Goal: Use online tool/utility: Utilize a website feature to perform a specific function

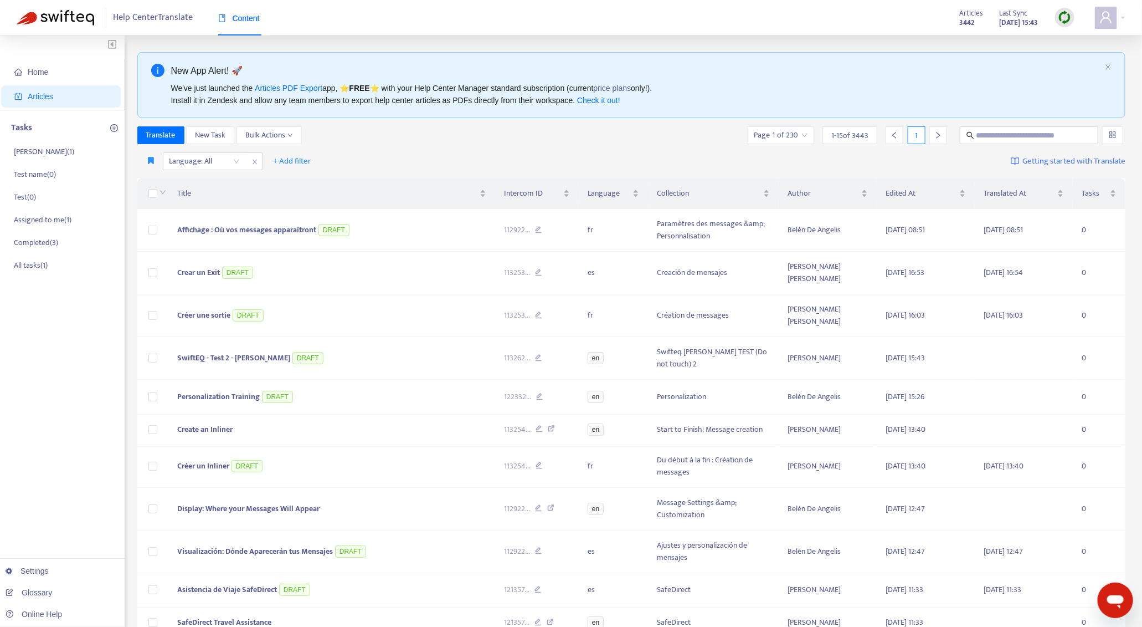
click at [1073, 18] on div at bounding box center [1065, 17] width 19 height 19
click at [1067, 39] on link "Quick Sync" at bounding box center [1087, 40] width 47 height 13
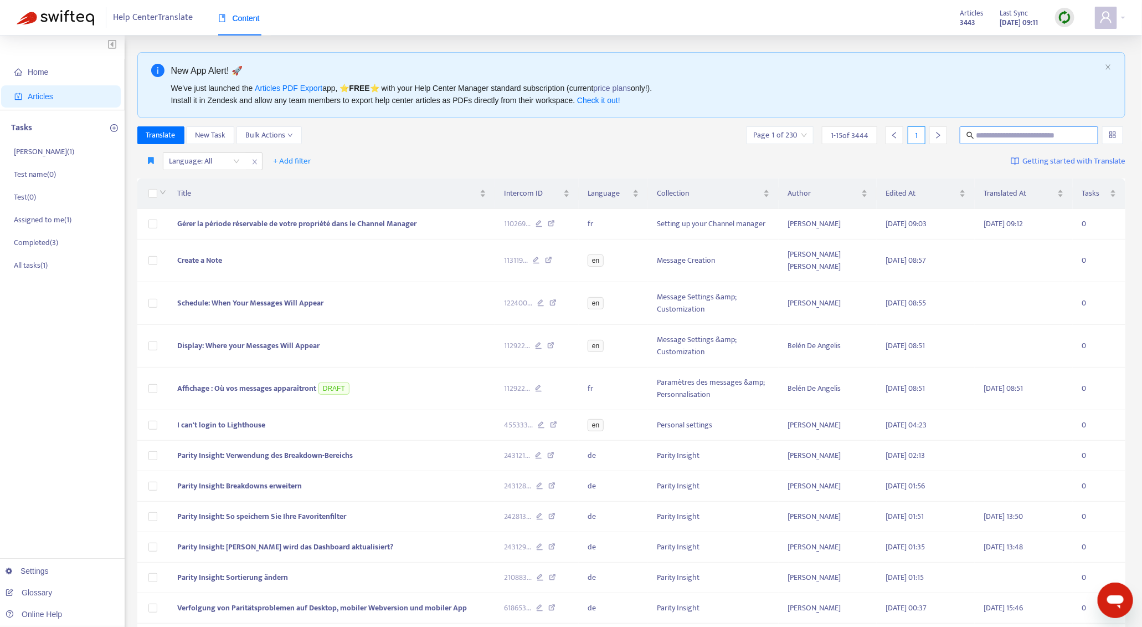
click at [1033, 133] on input "text" at bounding box center [1030, 135] width 106 height 12
paste input "**********"
type input "**********"
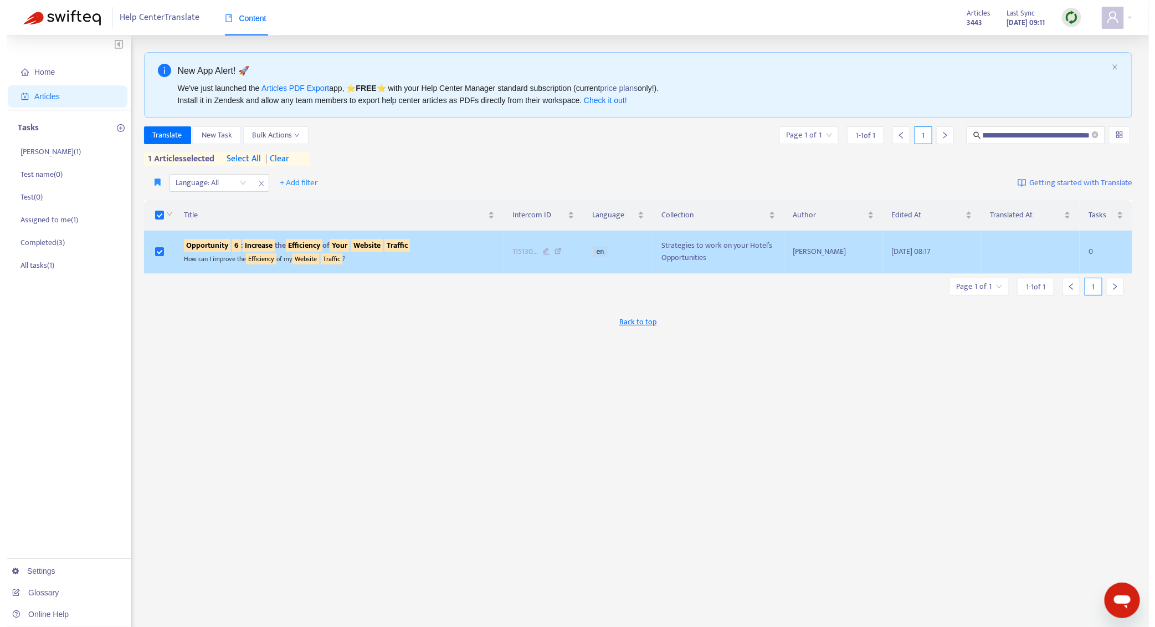
scroll to position [0, 0]
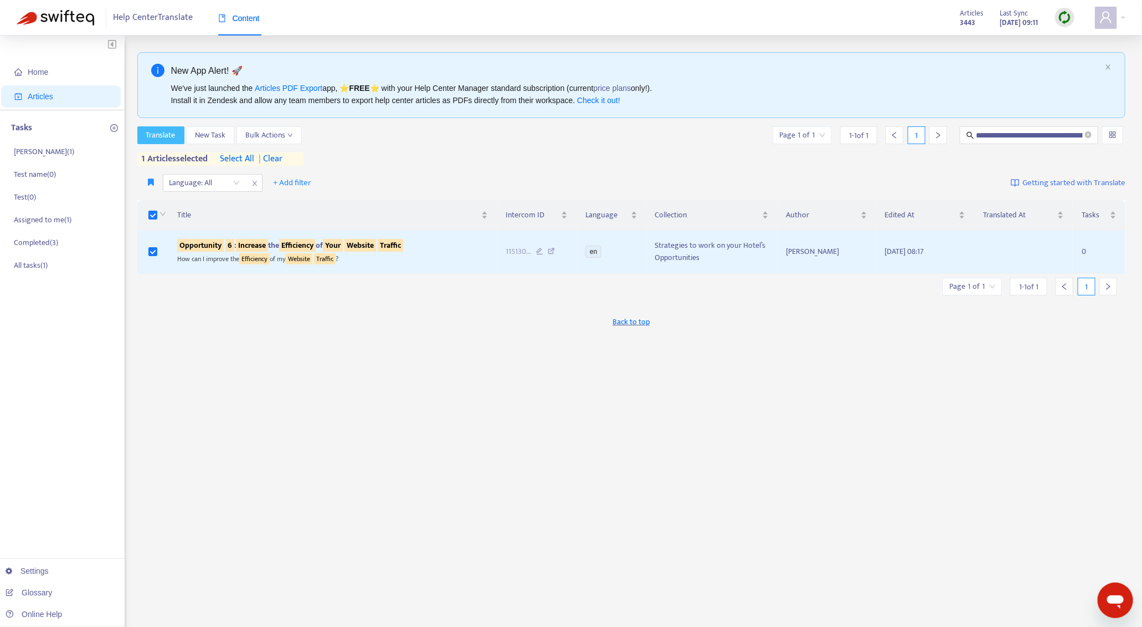
click at [171, 141] on button "Translate" at bounding box center [160, 135] width 47 height 18
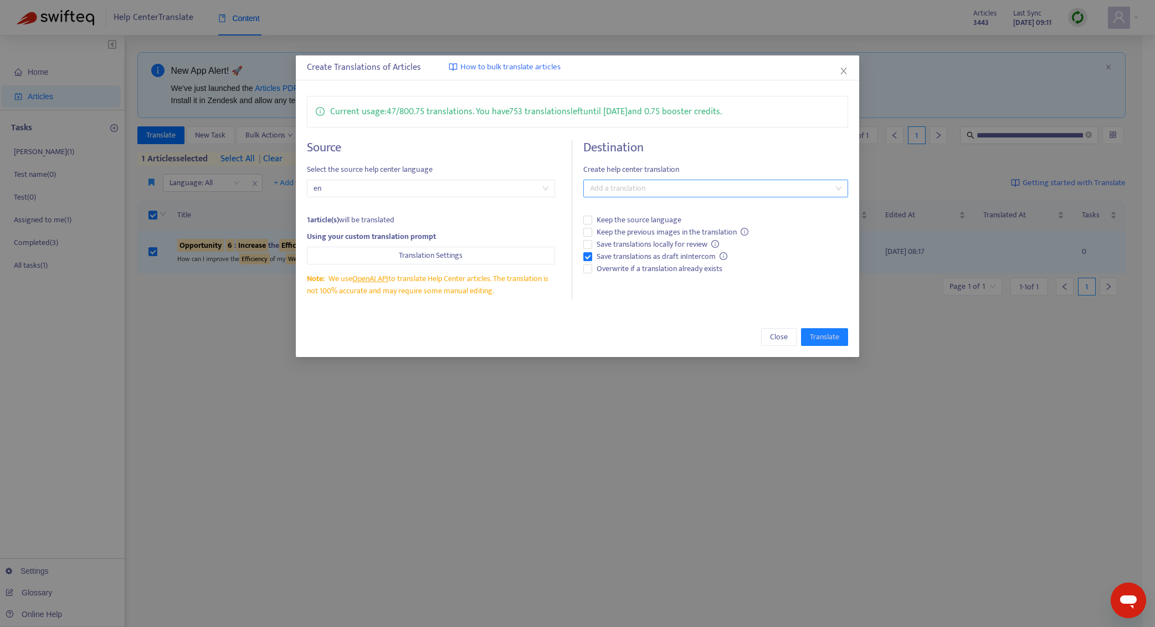
click at [617, 187] on div at bounding box center [710, 188] width 249 height 13
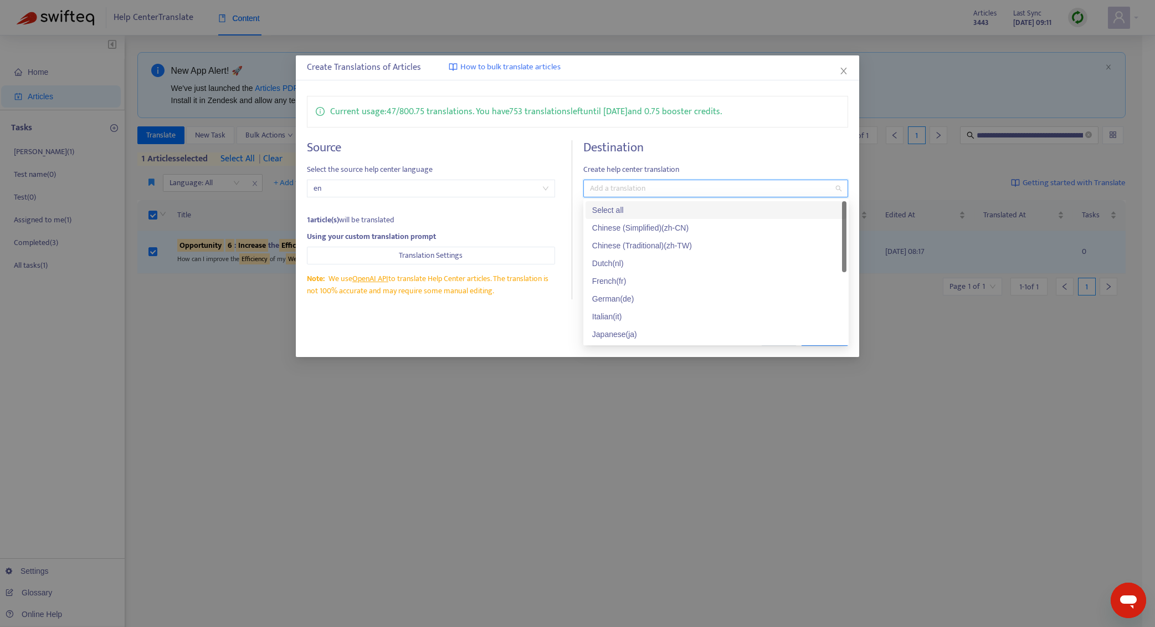
click at [617, 187] on div at bounding box center [710, 188] width 249 height 13
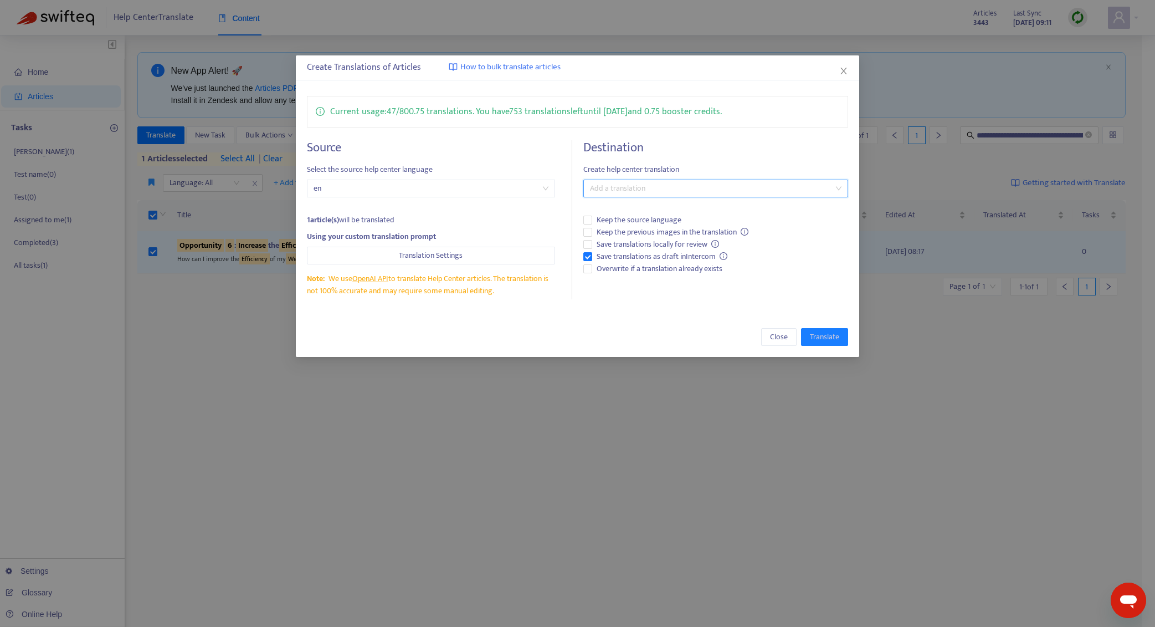
click at [310, 405] on div "Create Translations of Articles How to bulk translate articles Current usage: 4…" at bounding box center [577, 313] width 1155 height 627
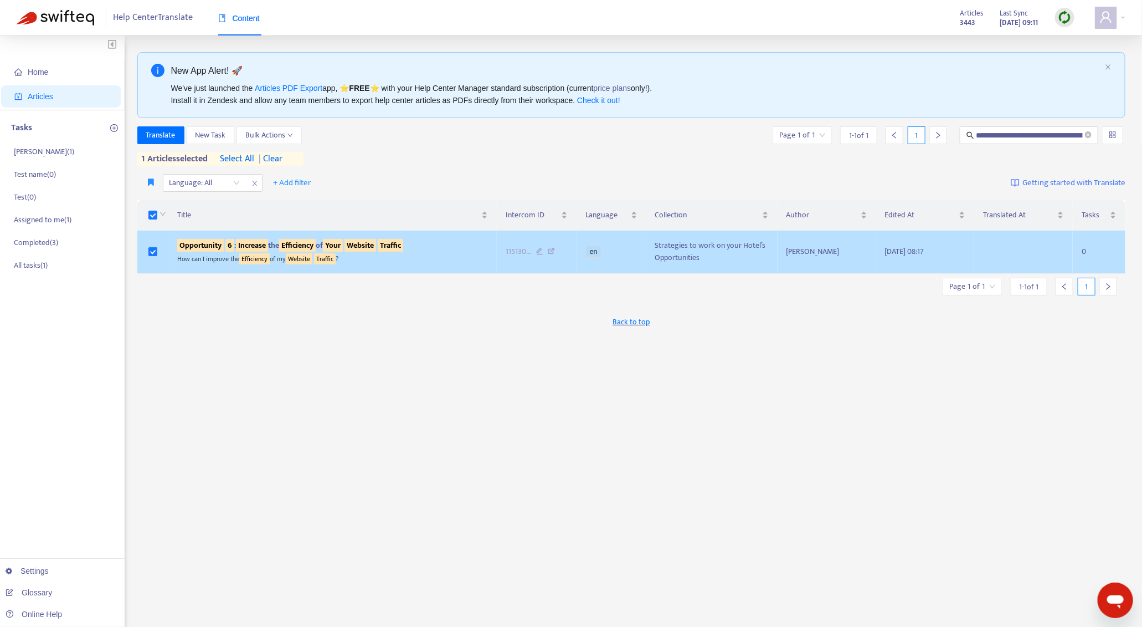
click at [334, 256] on sqkw "Traffic" at bounding box center [325, 258] width 22 height 11
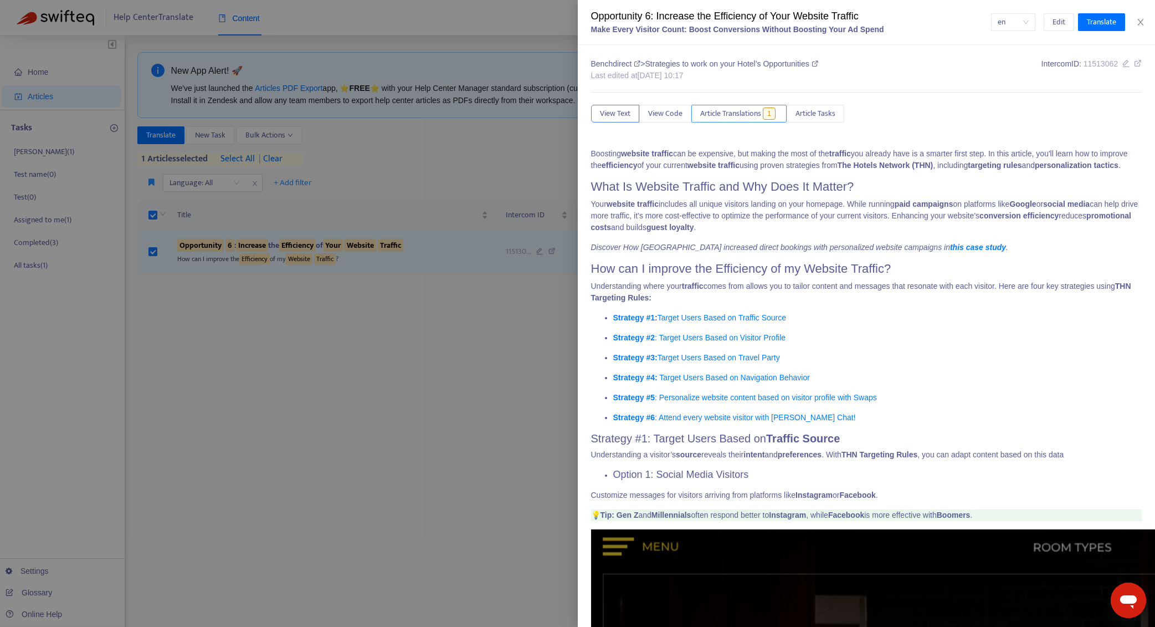
click at [719, 121] on button "Article Translations 1" at bounding box center [738, 114] width 95 height 18
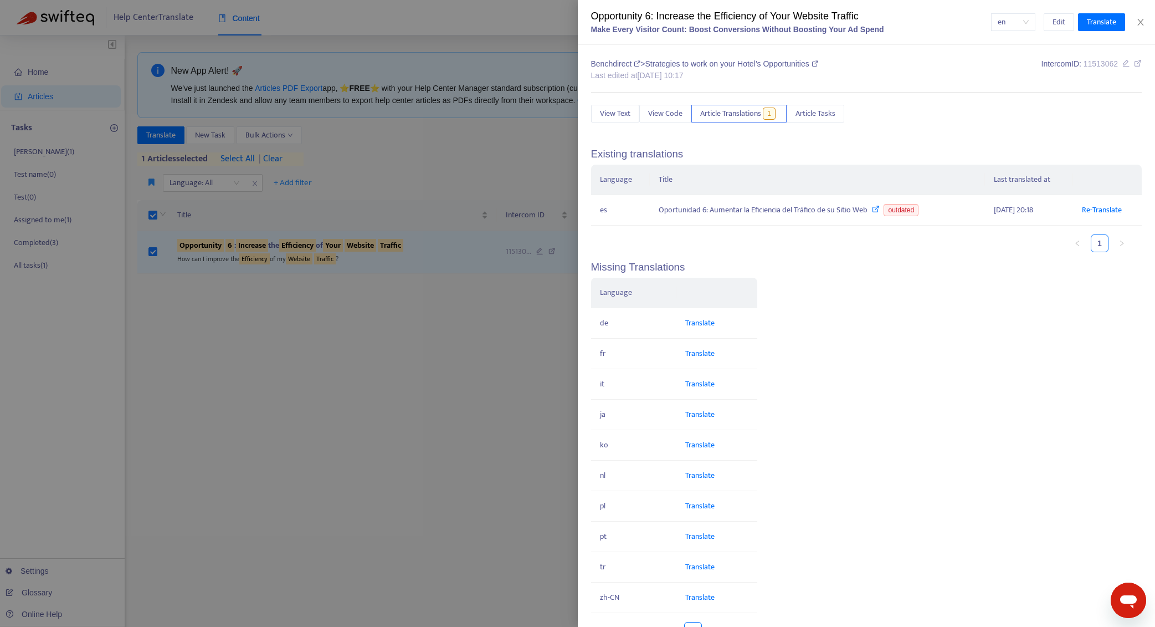
click at [481, 365] on div at bounding box center [577, 313] width 1155 height 627
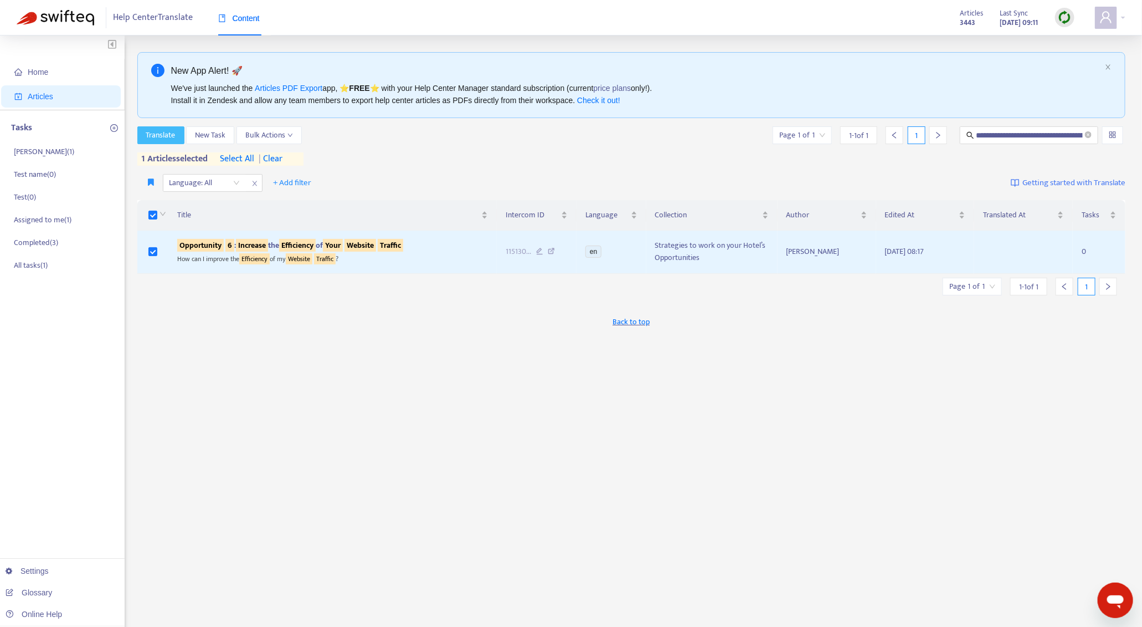
click at [154, 140] on span "Translate" at bounding box center [160, 135] width 29 height 12
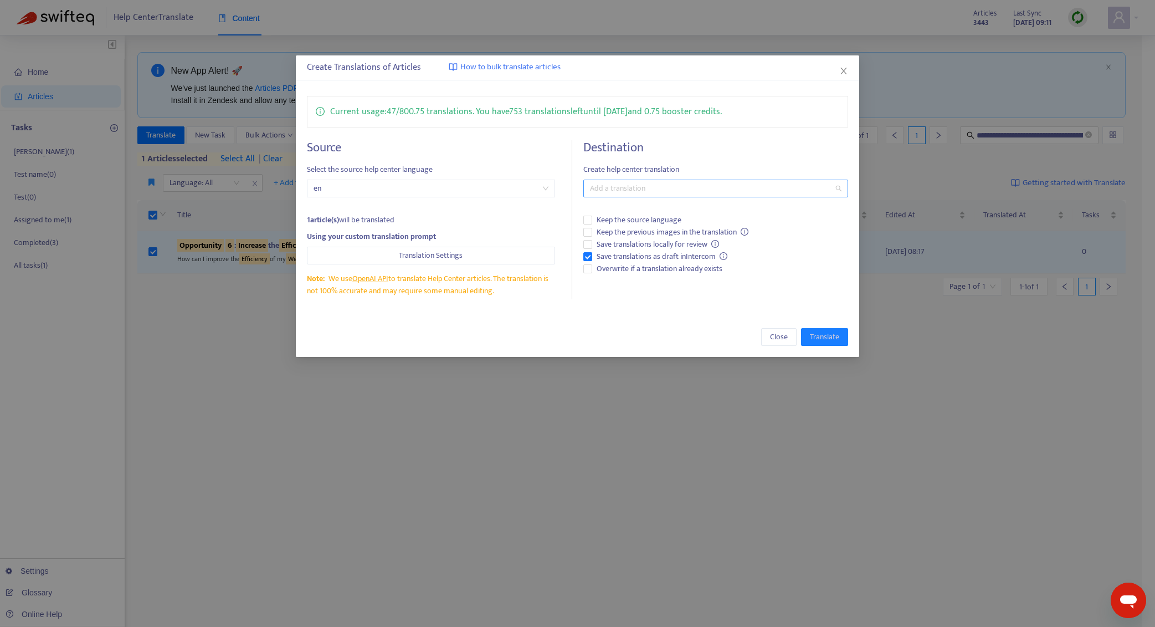
click at [617, 185] on div at bounding box center [710, 188] width 249 height 13
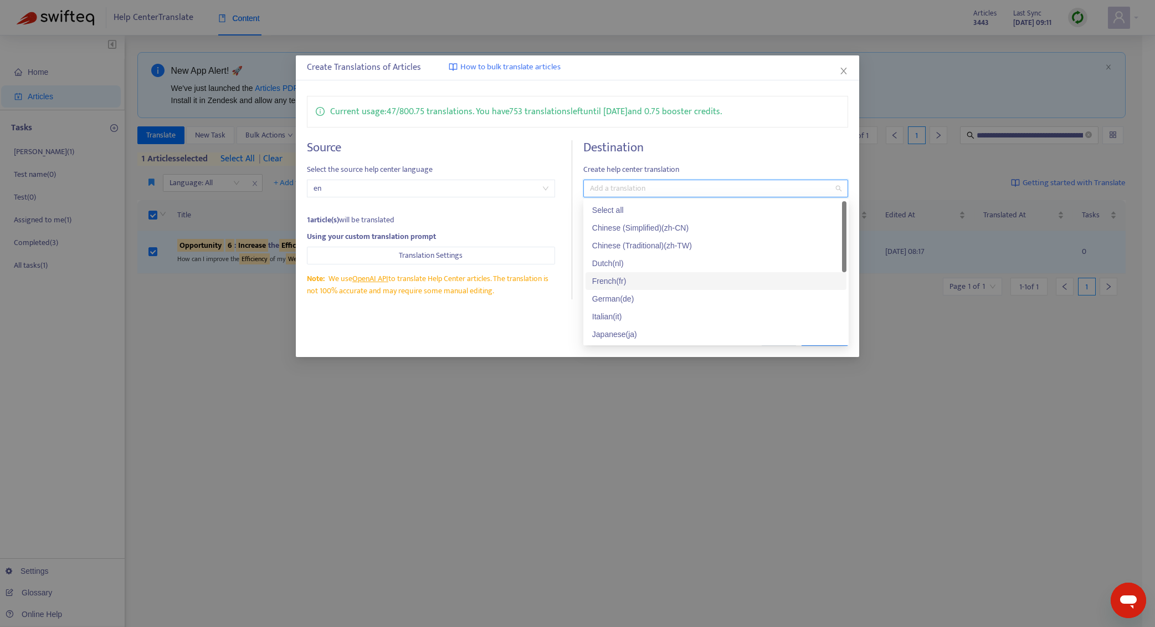
click at [632, 283] on div "French ( fr )" at bounding box center [716, 281] width 248 height 12
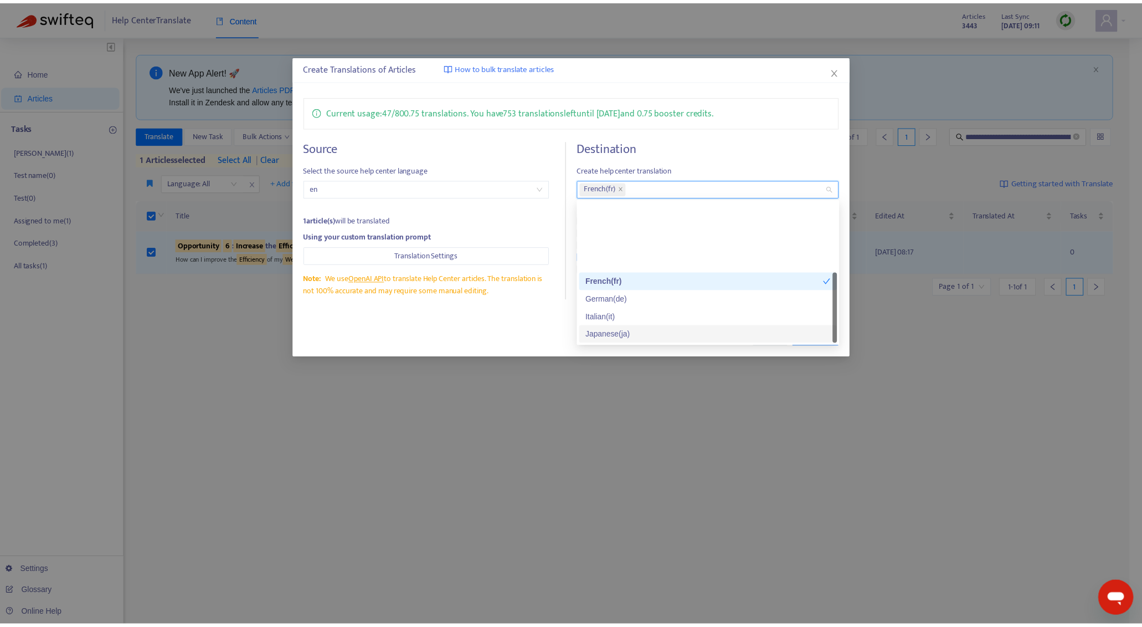
scroll to position [88, 0]
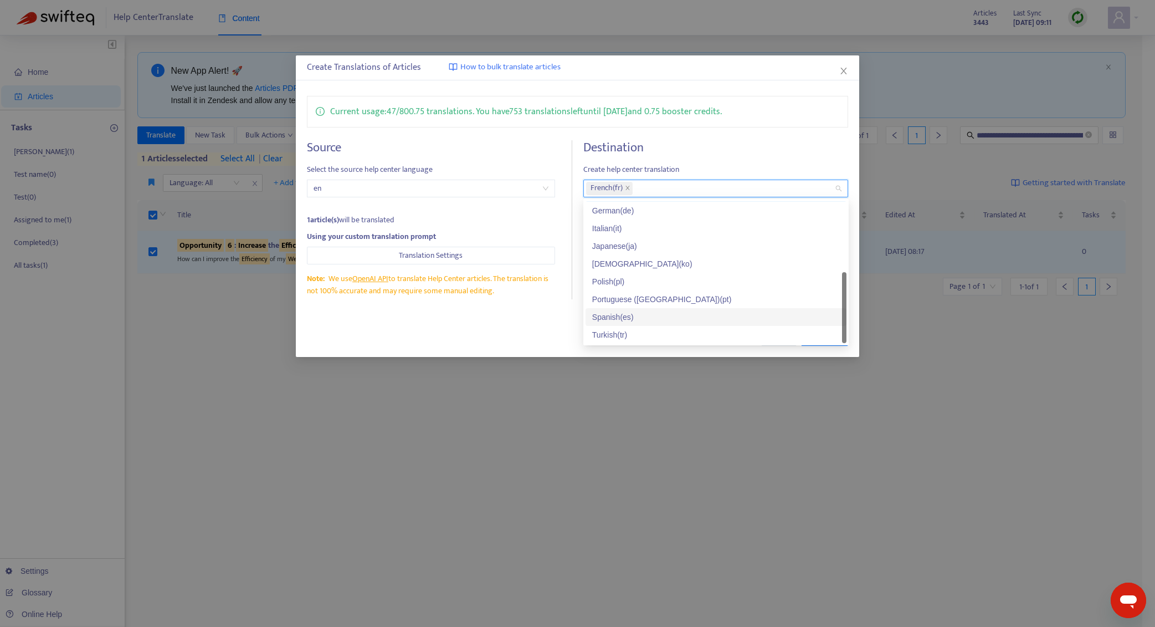
click at [674, 311] on div "Spanish ( es )" at bounding box center [716, 317] width 248 height 12
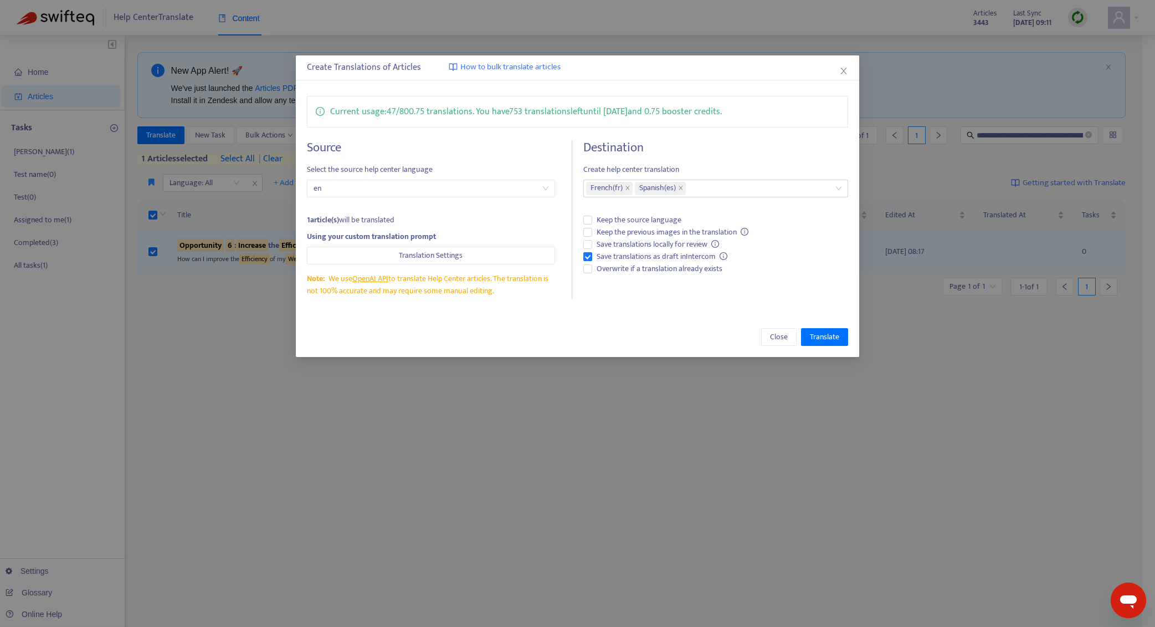
click at [519, 334] on div "Close Translate" at bounding box center [578, 337] width 542 height 18
click at [641, 269] on span "Overwrite if a translation already exists" at bounding box center [659, 269] width 135 height 12
click at [824, 342] on span "Translate" at bounding box center [824, 337] width 29 height 12
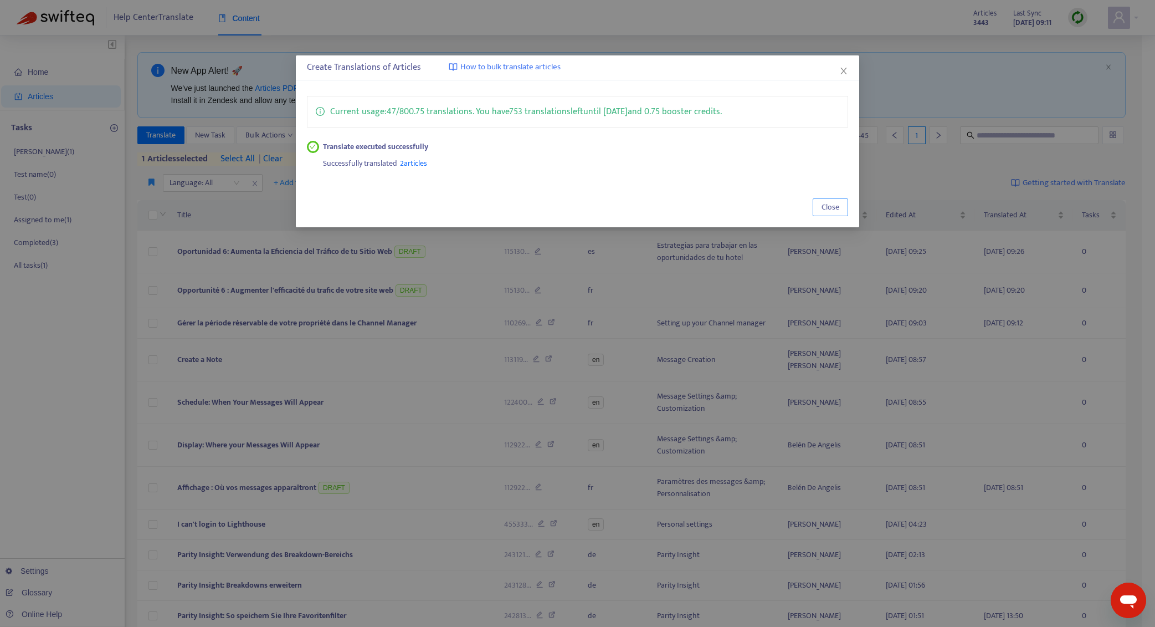
click at [832, 207] on span "Close" at bounding box center [831, 207] width 18 height 12
